Goal: Task Accomplishment & Management: Manage account settings

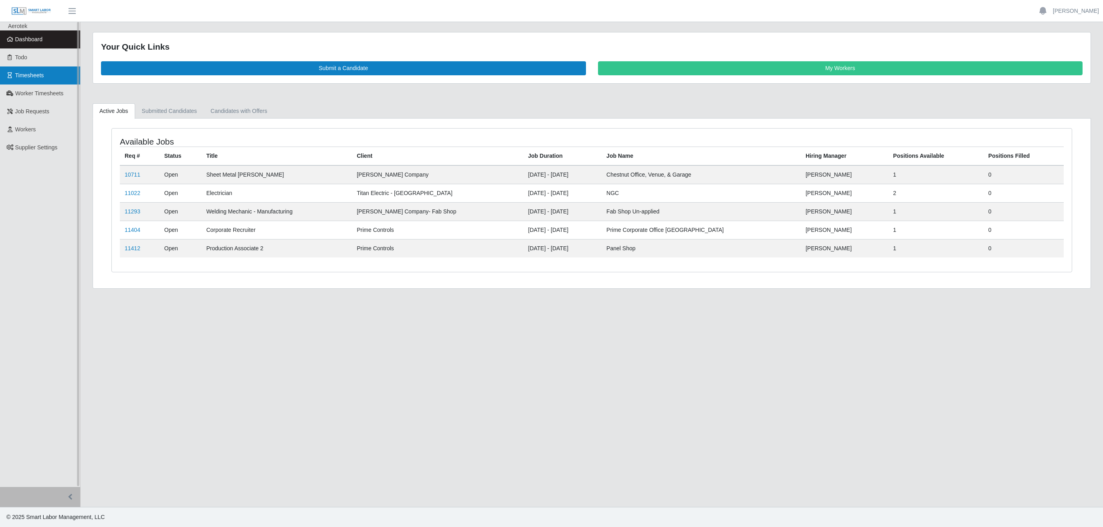
click at [43, 79] on link "Timesheets" at bounding box center [40, 76] width 80 height 18
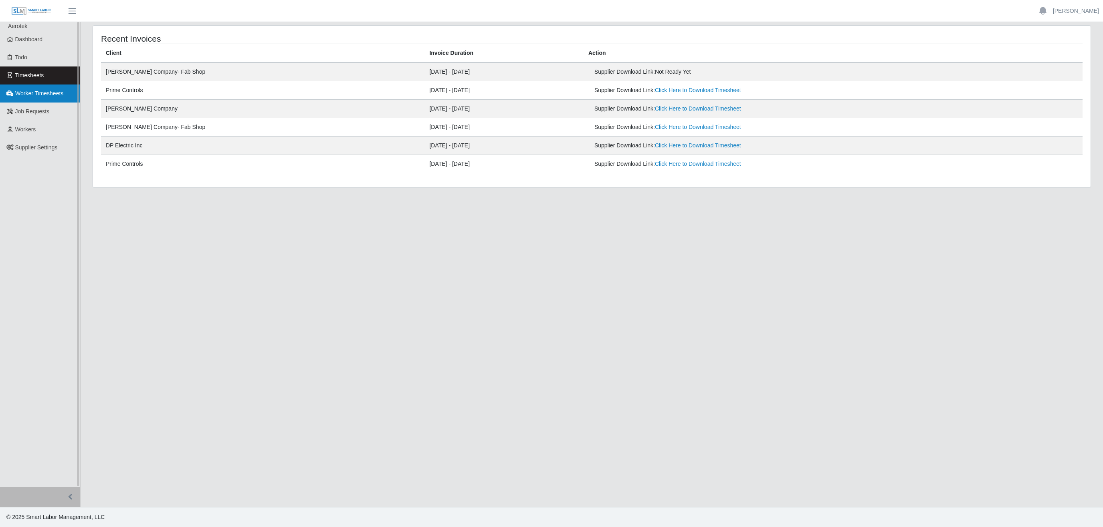
drag, startPoint x: 22, startPoint y: 95, endPoint x: 59, endPoint y: 94, distance: 37.7
click at [23, 93] on span "Worker Timesheets" at bounding box center [39, 93] width 48 height 6
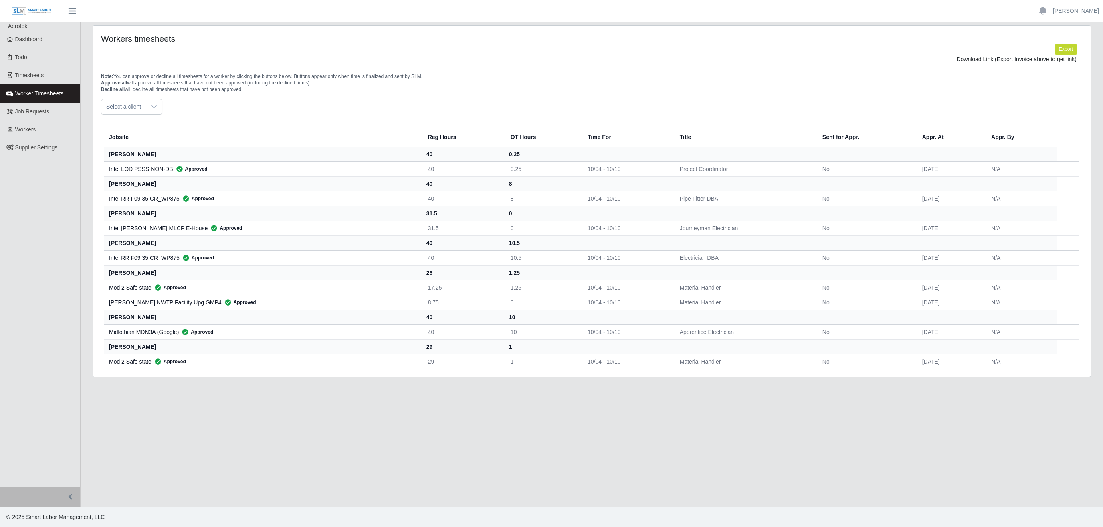
click at [156, 105] on icon at bounding box center [154, 106] width 6 height 6
click at [167, 194] on span "Lee Company - Special Projects" at bounding box center [166, 197] width 117 height 8
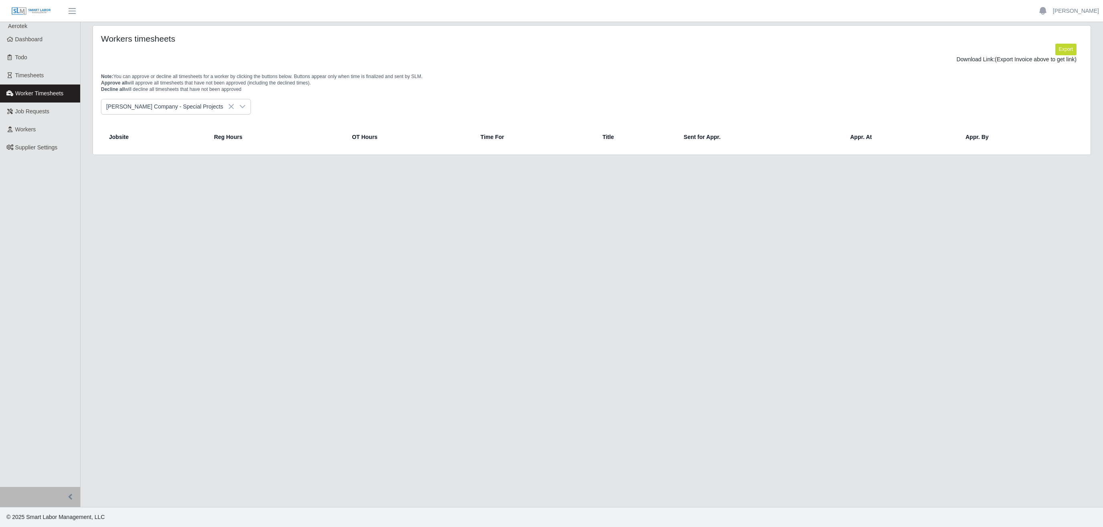
click at [239, 106] on icon at bounding box center [242, 106] width 6 height 6
click at [165, 180] on span "[PERSON_NAME] Company- Fab Shop" at bounding box center [157, 182] width 99 height 8
click at [222, 107] on icon at bounding box center [225, 106] width 6 height 6
click at [173, 165] on li "Lee Company - Electrical" at bounding box center [179, 166] width 152 height 15
click at [222, 110] on icon at bounding box center [225, 106] width 6 height 6
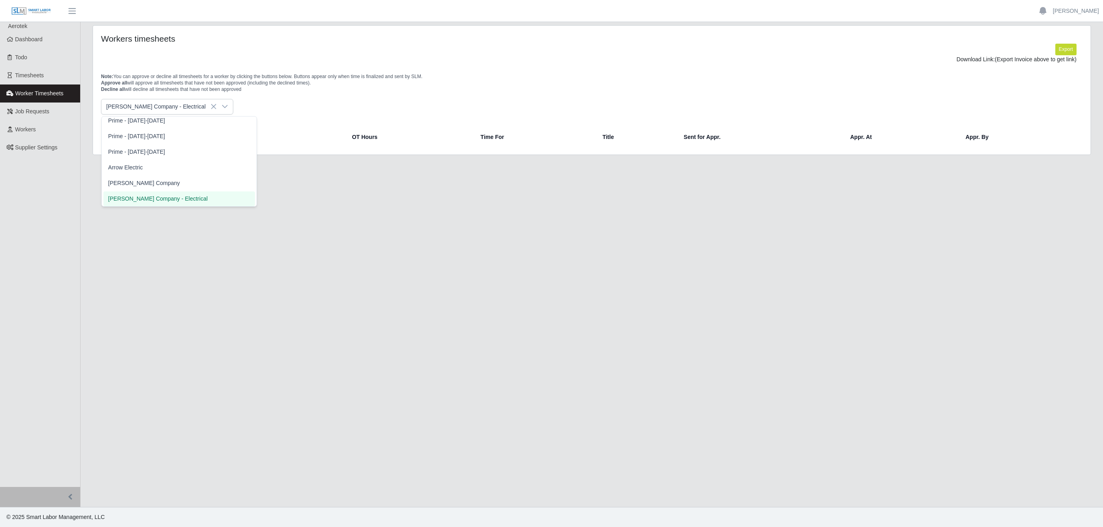
scroll to position [189, 0]
click at [138, 191] on span "[PERSON_NAME] Company" at bounding box center [144, 186] width 72 height 8
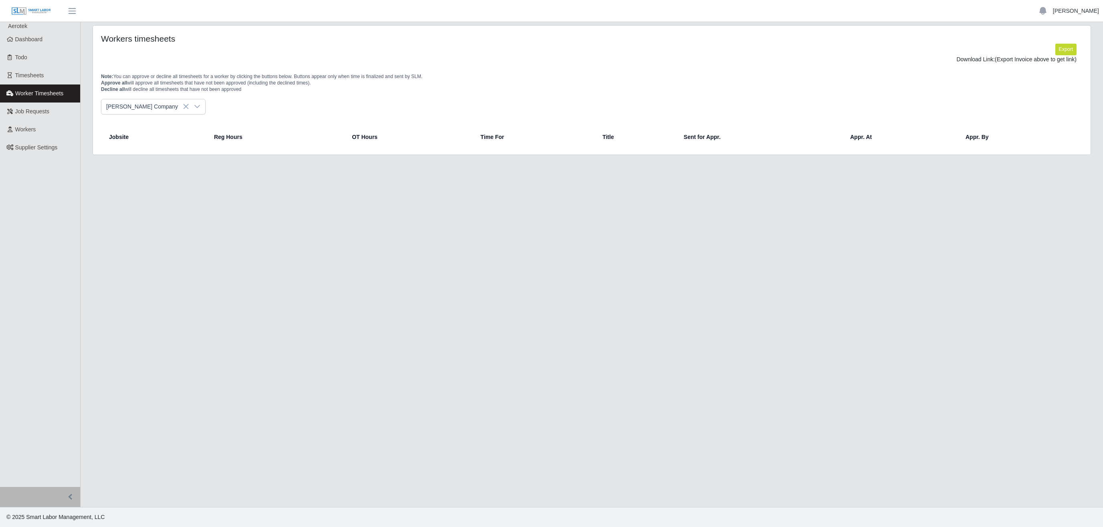
click at [1080, 10] on link "[PERSON_NAME]" at bounding box center [1076, 11] width 46 height 8
click at [1065, 55] on link "Logout" at bounding box center [1067, 55] width 72 height 17
